Goal: Task Accomplishment & Management: Use online tool/utility

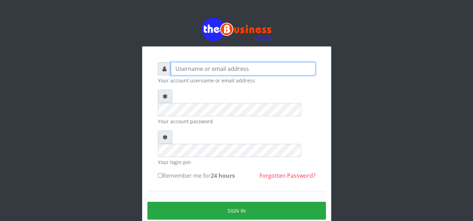
type input "Obymary"
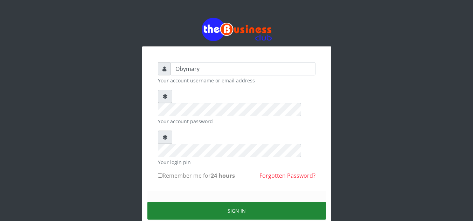
click at [240, 202] on button "Sign in" at bounding box center [236, 211] width 178 height 18
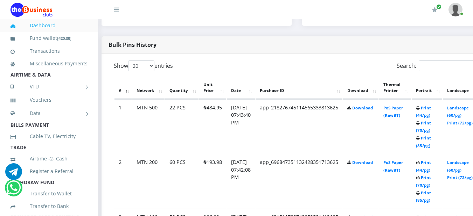
scroll to position [346, 7]
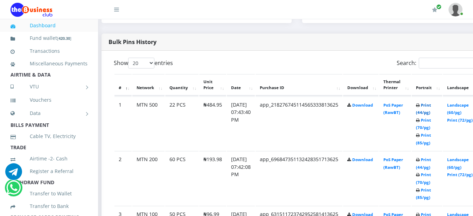
click at [431, 106] on link "Print (44/pg)" at bounding box center [423, 108] width 15 height 13
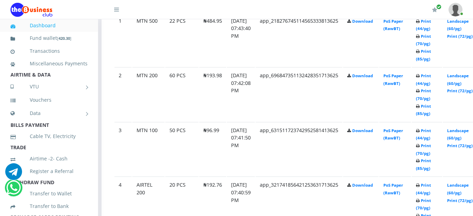
scroll to position [444, 7]
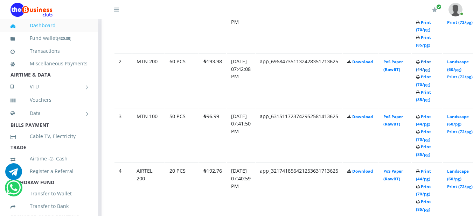
click at [431, 65] on link "Print (44/pg)" at bounding box center [423, 65] width 15 height 13
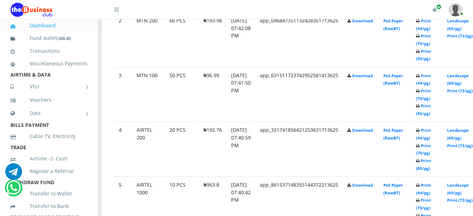
scroll to position [486, 7]
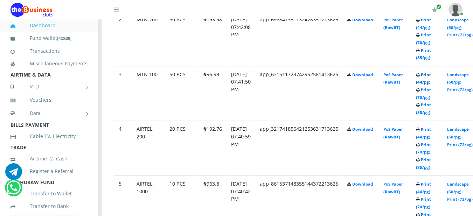
click at [431, 77] on link "Print (44/pg)" at bounding box center [423, 78] width 15 height 13
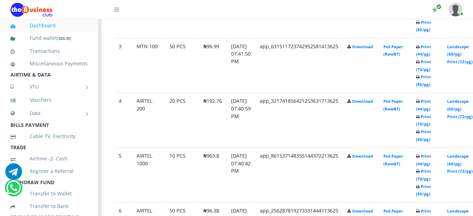
scroll to position [528, 7]
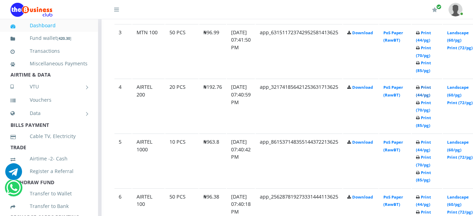
click at [431, 88] on link "Print (44/pg)" at bounding box center [423, 91] width 15 height 13
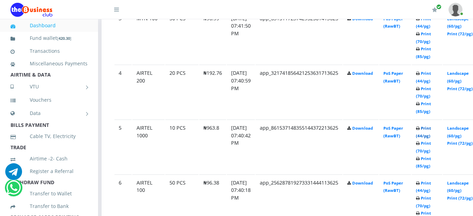
click at [431, 132] on link "Print (44/pg)" at bounding box center [423, 132] width 15 height 13
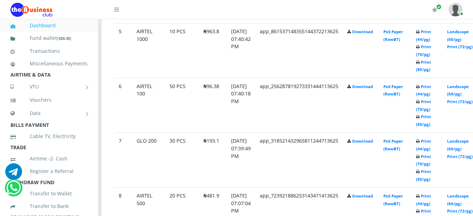
scroll to position [640, 7]
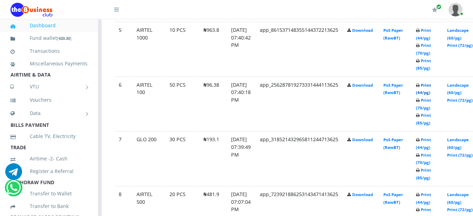
click at [431, 86] on link "Print (44/pg)" at bounding box center [423, 89] width 15 height 13
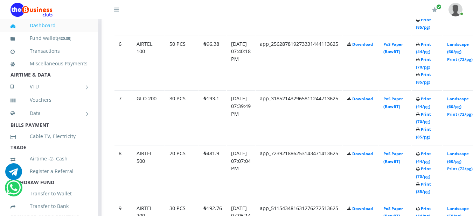
scroll to position [682, 7]
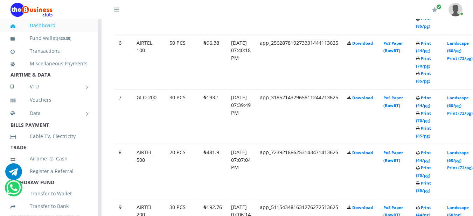
click at [431, 100] on link "Print (44/pg)" at bounding box center [423, 101] width 15 height 13
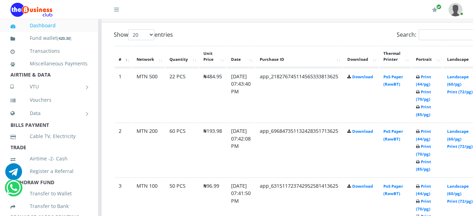
scroll to position [374, 7]
click at [431, 80] on link "Print (44/pg)" at bounding box center [423, 81] width 15 height 13
click at [431, 132] on link "Print (44/pg)" at bounding box center [423, 135] width 15 height 13
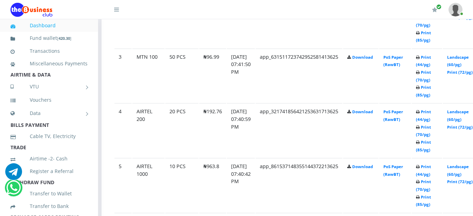
scroll to position [514, 7]
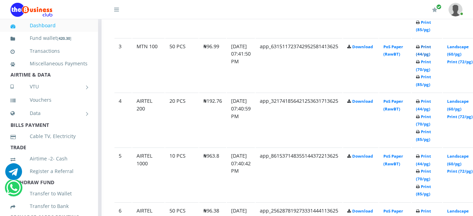
click at [431, 50] on link "Print (44/pg)" at bounding box center [423, 50] width 15 height 13
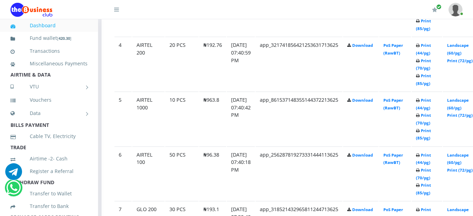
click at [431, 48] on link "Print (44/pg)" at bounding box center [423, 49] width 15 height 13
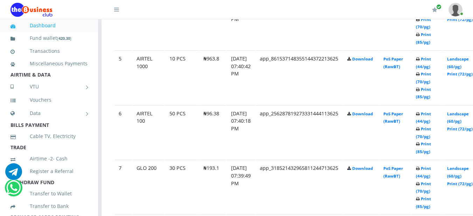
scroll to position [612, 7]
click at [431, 62] on link "Print (44/pg)" at bounding box center [423, 62] width 15 height 13
